Goal: Use online tool/utility: Utilize a website feature to perform a specific function

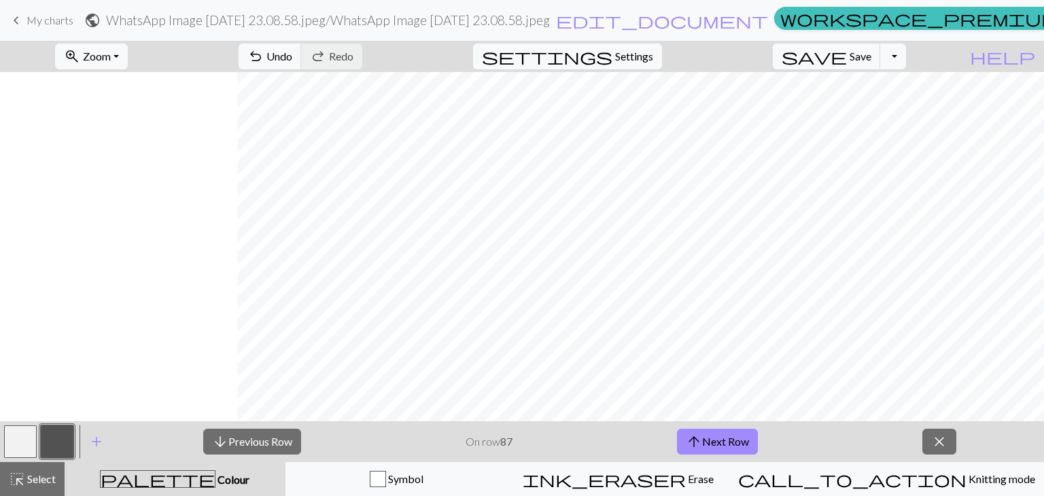
scroll to position [0, 237]
click at [702, 445] on span "arrow_upward" at bounding box center [694, 441] width 16 height 19
click at [718, 441] on button "arrow_upward Next Row" at bounding box center [717, 442] width 81 height 26
click at [717, 441] on button "arrow_upward Next Row" at bounding box center [717, 442] width 81 height 26
click at [739, 442] on button "arrow_upward Next Row" at bounding box center [717, 442] width 81 height 26
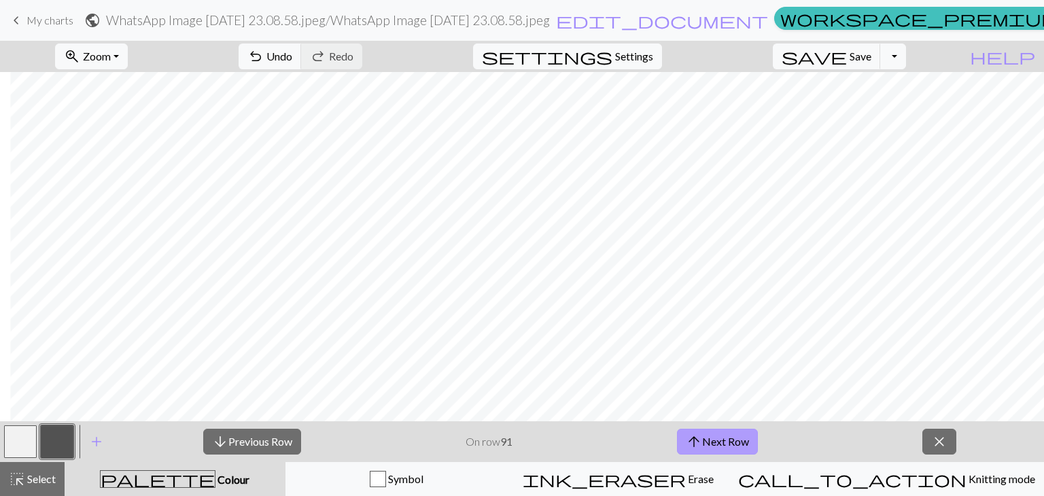
click at [721, 447] on button "arrow_upward Next Row" at bounding box center [717, 442] width 81 height 26
click at [718, 436] on button "arrow_upward Next Row" at bounding box center [717, 442] width 81 height 26
click at [216, 477] on span "Colour" at bounding box center [233, 479] width 34 height 13
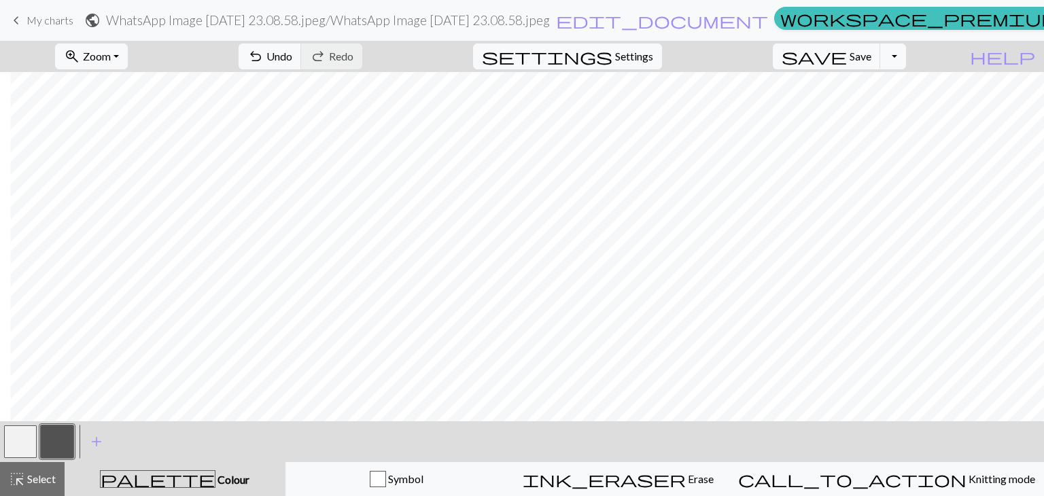
click at [20, 441] on button "button" at bounding box center [20, 442] width 33 height 33
click at [292, 52] on span "Undo" at bounding box center [280, 56] width 26 height 13
click at [354, 55] on span "Redo" at bounding box center [341, 56] width 24 height 13
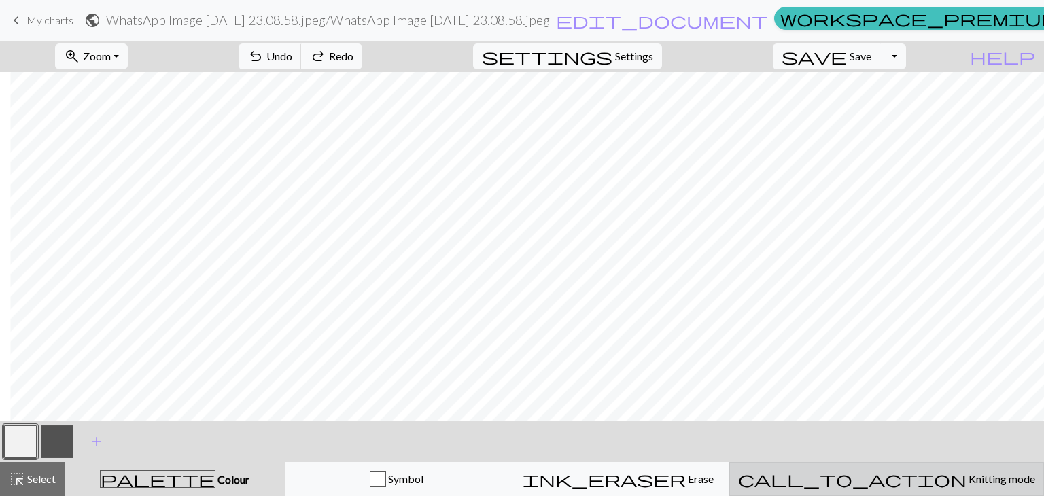
click at [892, 480] on span "call_to_action" at bounding box center [852, 479] width 228 height 19
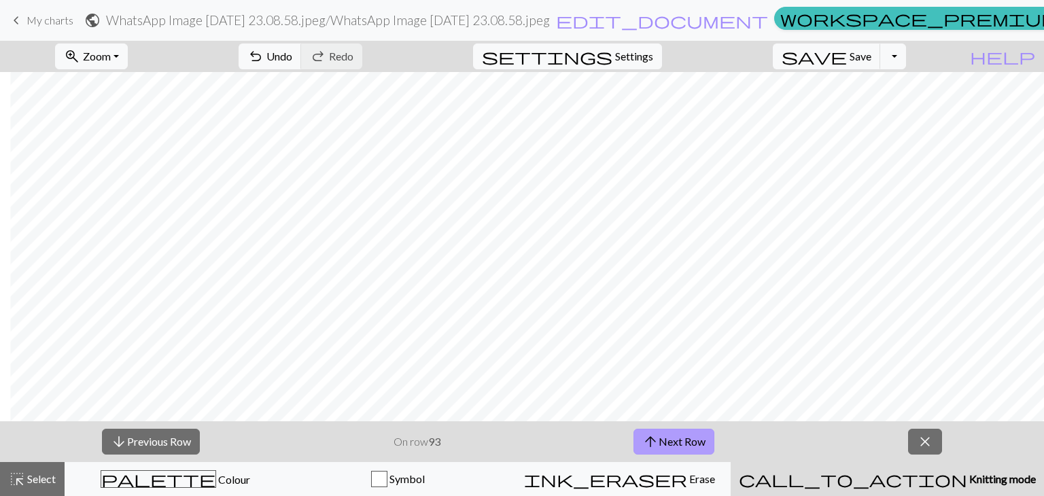
click at [674, 436] on button "arrow_upward Next Row" at bounding box center [674, 442] width 81 height 26
click at [683, 440] on button "arrow_upward Next Row" at bounding box center [674, 442] width 81 height 26
click at [672, 436] on button "arrow_upward Next Row" at bounding box center [674, 442] width 81 height 26
click at [695, 451] on button "arrow_upward Next Row" at bounding box center [674, 442] width 81 height 26
